Goal: Task Accomplishment & Management: Complete application form

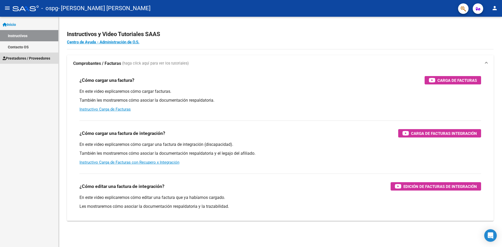
click at [26, 56] on span "Prestadores / Proveedores" at bounding box center [27, 58] width 48 height 6
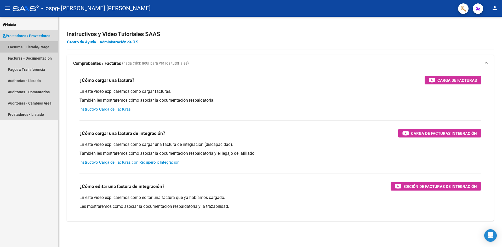
click at [28, 47] on link "Facturas - Listado/Carga" at bounding box center [29, 46] width 58 height 11
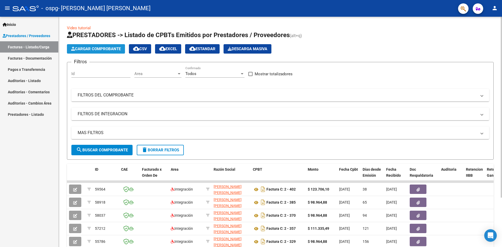
click at [96, 51] on span "Cargar Comprobante" at bounding box center [96, 49] width 50 height 5
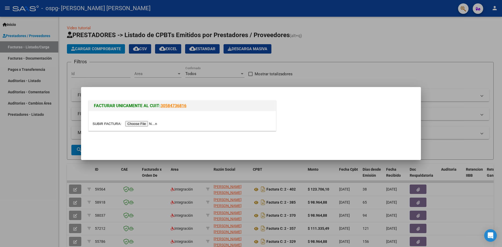
click at [146, 125] on input "file" at bounding box center [126, 123] width 66 height 5
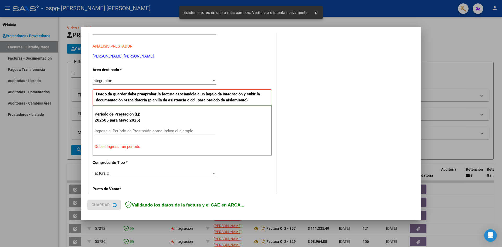
scroll to position [92, 0]
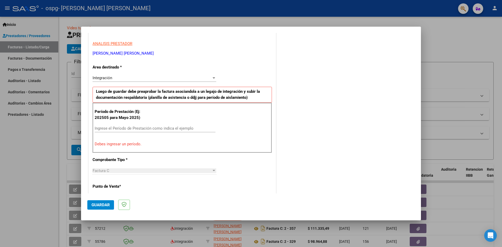
click at [212, 79] on div at bounding box center [214, 78] width 5 height 4
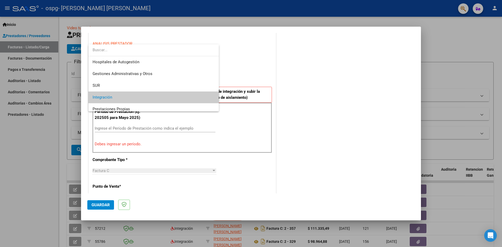
scroll to position [20, 0]
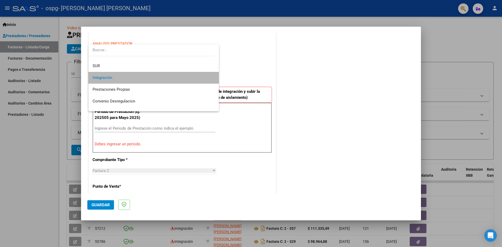
click at [212, 79] on mat-option "Integración" at bounding box center [153, 78] width 130 height 12
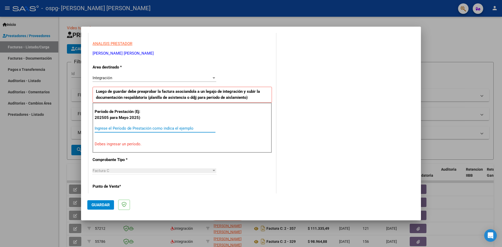
click at [116, 128] on input "Ingrese el Período de Prestación como indica el ejemplo" at bounding box center [155, 128] width 121 height 5
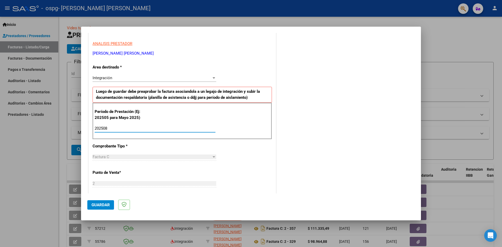
type input "202508"
click at [101, 208] on button "Guardar" at bounding box center [100, 204] width 27 height 9
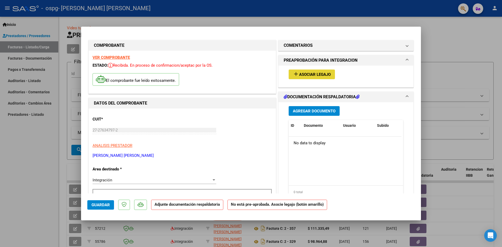
click at [322, 73] on span "Asociar Legajo" at bounding box center [315, 74] width 32 height 5
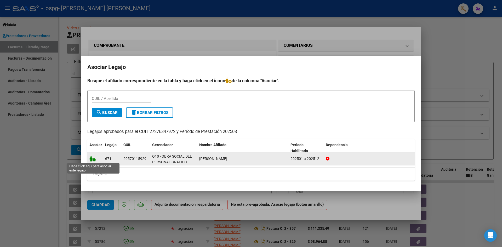
click at [93, 161] on icon at bounding box center [92, 159] width 6 height 6
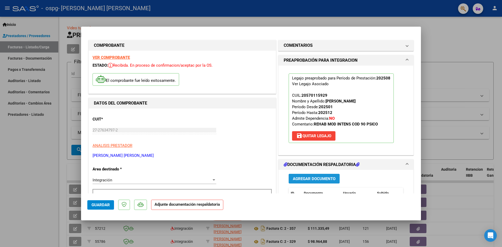
click at [303, 178] on span "Agregar Documento" at bounding box center [314, 179] width 43 height 5
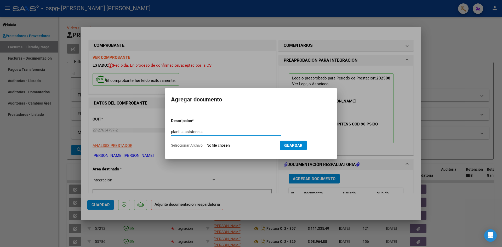
type input "planilla asistencia"
click at [222, 144] on input "Seleccionar Archivo" at bounding box center [241, 145] width 69 height 5
type input "C:\fakepath\CamScanner 01-09-2025 11.30.pdf"
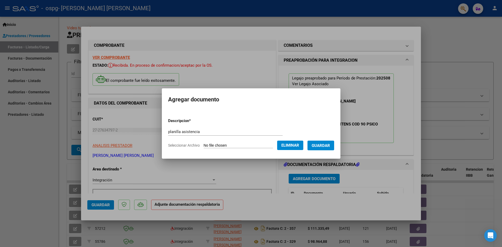
click at [329, 147] on span "Guardar" at bounding box center [321, 145] width 18 height 5
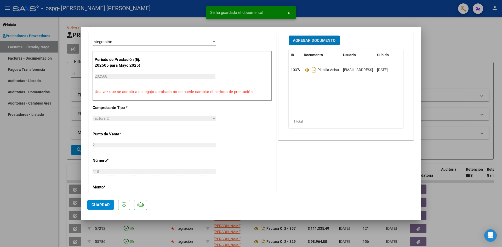
scroll to position [157, 0]
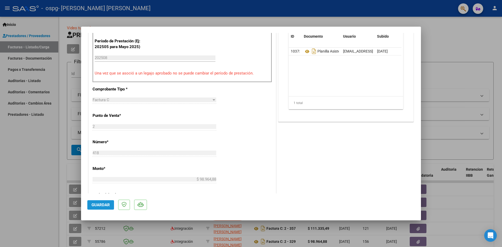
click at [103, 206] on span "Guardar" at bounding box center [101, 205] width 18 height 5
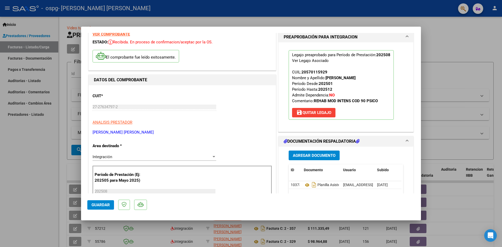
scroll to position [0, 0]
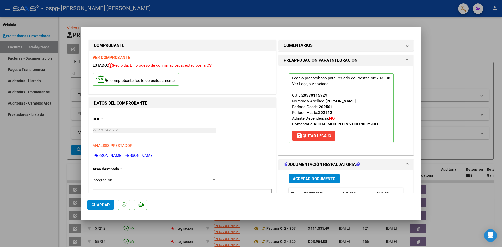
click at [442, 29] on div at bounding box center [251, 123] width 502 height 247
type input "$ 0,00"
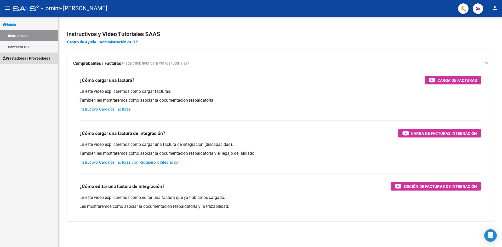
click at [26, 57] on span "Prestadores / Proveedores" at bounding box center [27, 58] width 48 height 6
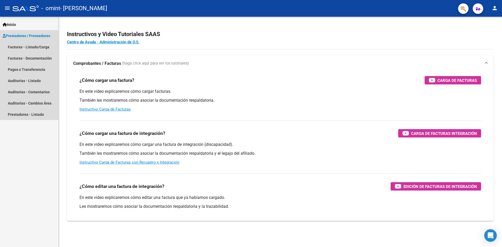
click at [27, 35] on span "Prestadores / Proveedores" at bounding box center [27, 36] width 48 height 6
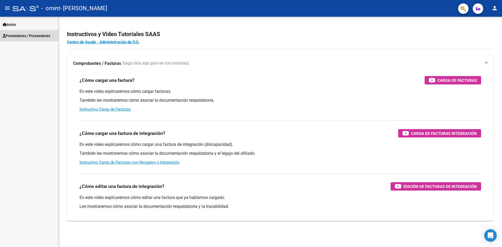
click at [27, 35] on span "Prestadores / Proveedores" at bounding box center [27, 36] width 48 height 6
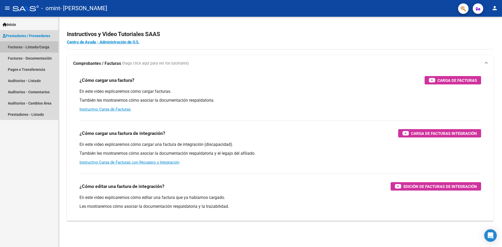
click at [29, 46] on link "Facturas - Listado/Carga" at bounding box center [29, 46] width 58 height 11
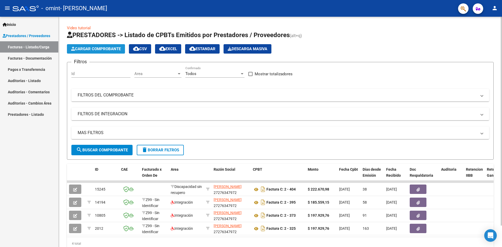
click at [106, 47] on span "Cargar Comprobante" at bounding box center [96, 49] width 50 height 5
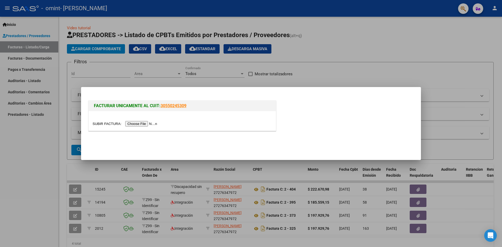
click at [139, 124] on input "file" at bounding box center [126, 123] width 66 height 5
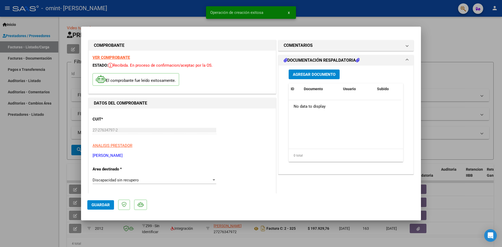
scroll to position [26, 0]
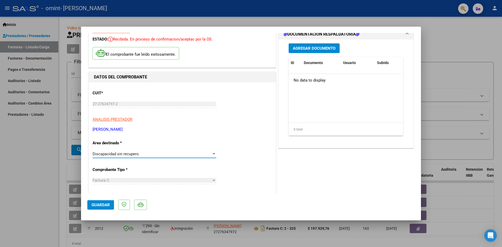
click at [214, 154] on div at bounding box center [214, 154] width 5 height 4
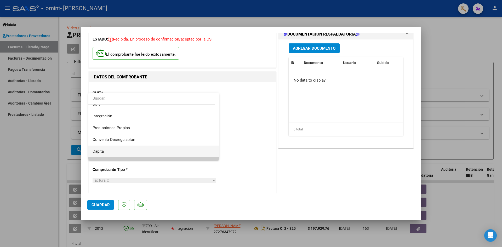
scroll to position [39, 0]
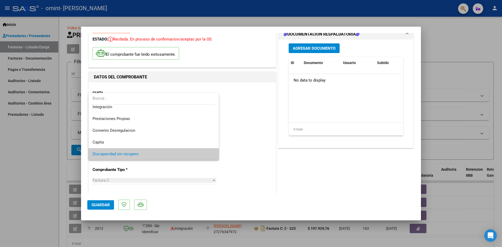
click at [160, 156] on span "Discapacidad sin recupero" at bounding box center [154, 154] width 122 height 12
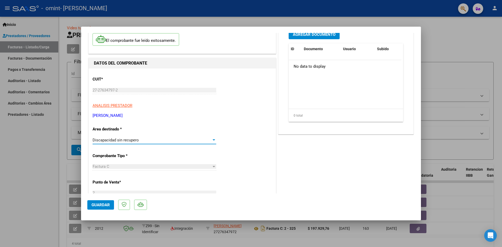
scroll to position [52, 0]
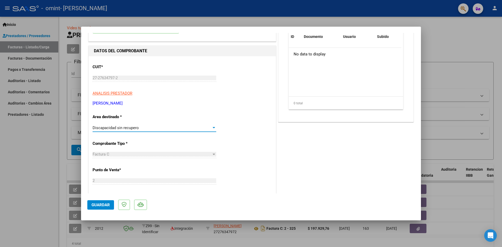
click at [214, 128] on div at bounding box center [214, 128] width 5 height 4
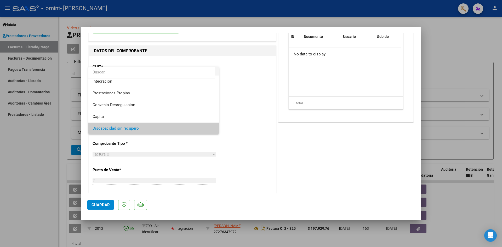
scroll to position [39, 0]
click at [187, 128] on span "Discapacidad sin recupero" at bounding box center [154, 128] width 122 height 12
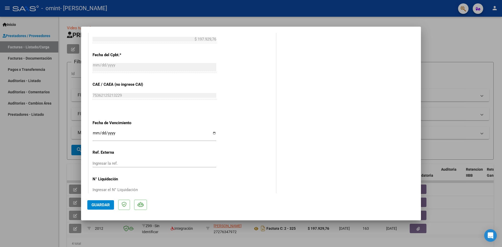
scroll to position [257, 0]
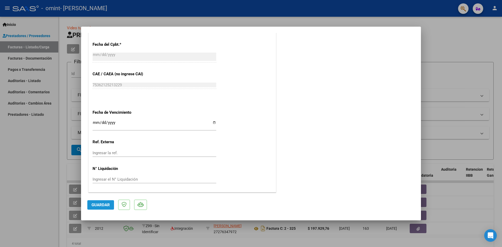
click at [110, 207] on button "Guardar" at bounding box center [100, 204] width 27 height 9
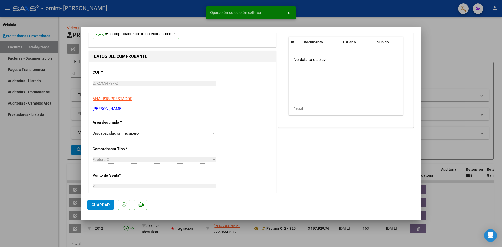
scroll to position [0, 0]
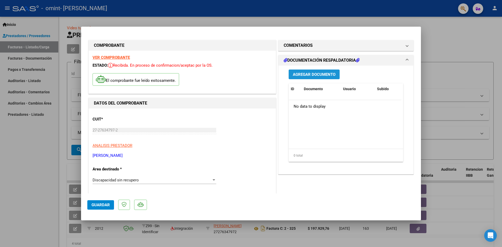
click at [320, 77] on span "Agregar Documento" at bounding box center [314, 74] width 43 height 5
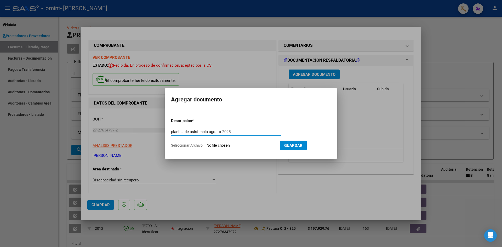
type input "planilla de asistencia agosto 2025"
click at [212, 146] on input "Seleccionar Archivo" at bounding box center [241, 145] width 69 height 5
type input "C:\fakepath\WhatsApp Image [DATE] 08.36.39.jpeg"
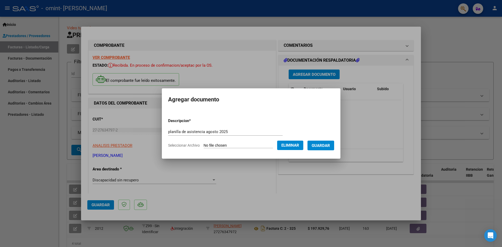
click at [323, 147] on span "Guardar" at bounding box center [321, 145] width 18 height 5
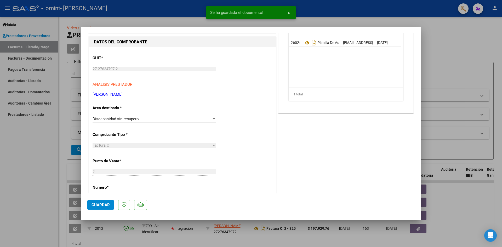
scroll to position [78, 0]
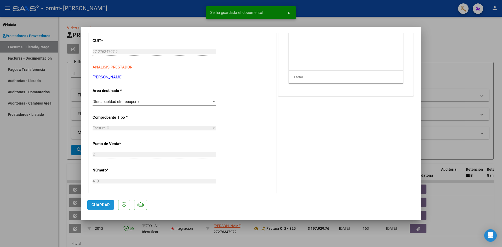
click at [92, 205] on span "Guardar" at bounding box center [101, 205] width 18 height 5
click at [437, 50] on div at bounding box center [251, 123] width 502 height 247
type input "$ 0,00"
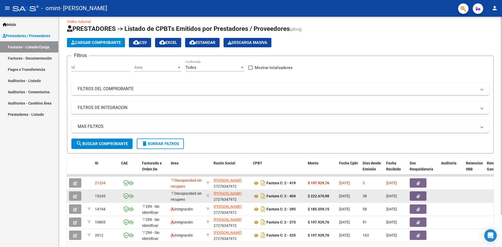
scroll to position [0, 0]
